Goal: Task Accomplishment & Management: Use online tool/utility

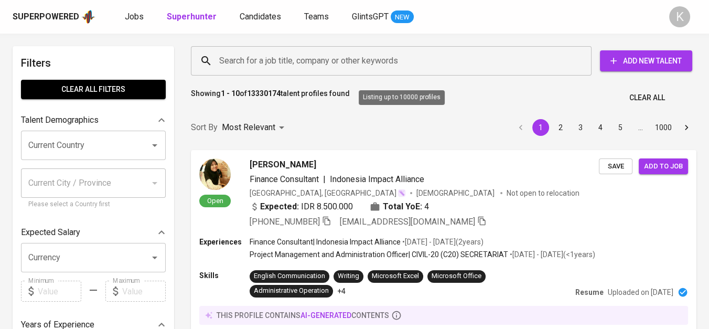
click at [326, 62] on input "Search for a job title, company or other keywords" at bounding box center [393, 61] width 354 height 20
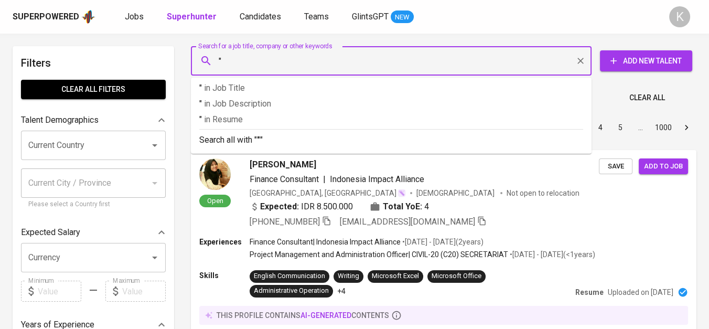
paste input "Indonesia Pos Chemtech Chosun Ref"
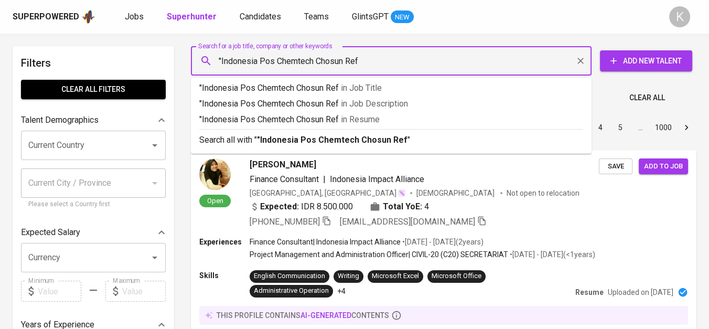
type input ""Indonesia Pos Chemtech Chosun Ref""
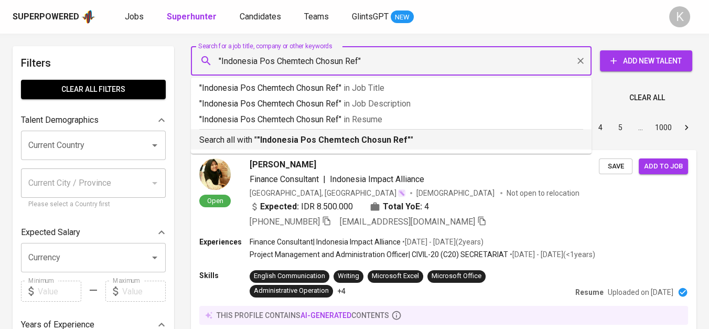
drag, startPoint x: 353, startPoint y: 139, endPoint x: 241, endPoint y: 4, distance: 175.7
click at [353, 139] on b ""Indonesia Pos Chemtech Chosun Ref"" at bounding box center [334, 140] width 154 height 10
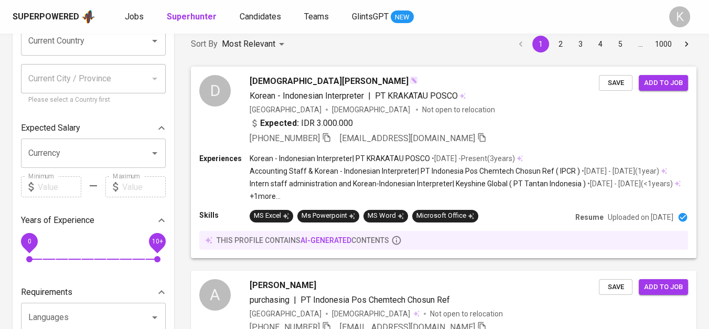
scroll to position [279, 0]
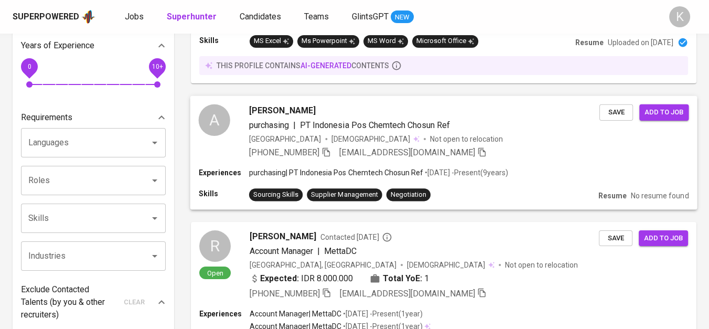
click at [329, 158] on div "[PERSON_NAME] purchasing | PT Indonesia Pos Chemtech Chosun Ref [GEOGRAPHIC_DAT…" at bounding box center [424, 131] width 350 height 55
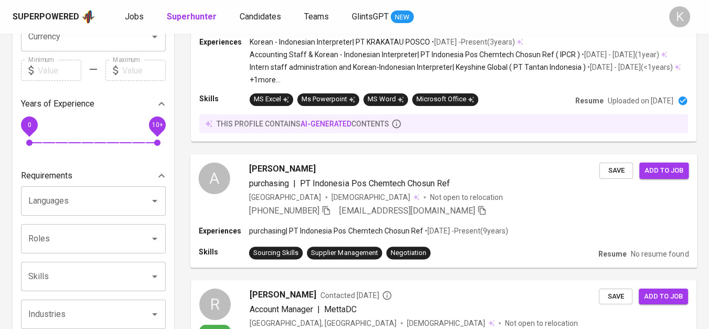
click at [329, 214] on icon "button" at bounding box center [325, 209] width 9 height 9
click at [329, 213] on icon "button" at bounding box center [325, 208] width 9 height 9
click at [328, 214] on icon "button" at bounding box center [325, 209] width 9 height 9
